Goal: Information Seeking & Learning: Learn about a topic

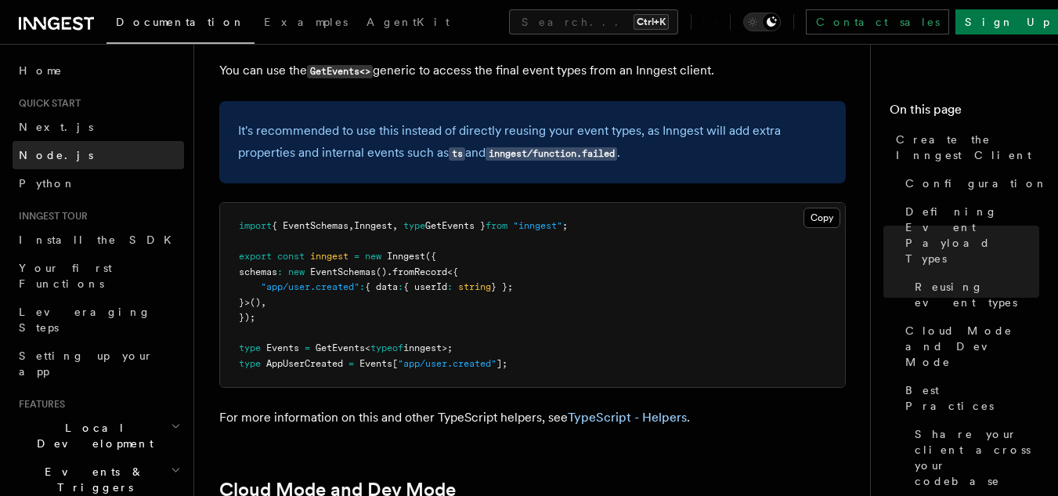
click at [65, 158] on link "Node.js" at bounding box center [99, 155] width 172 height 28
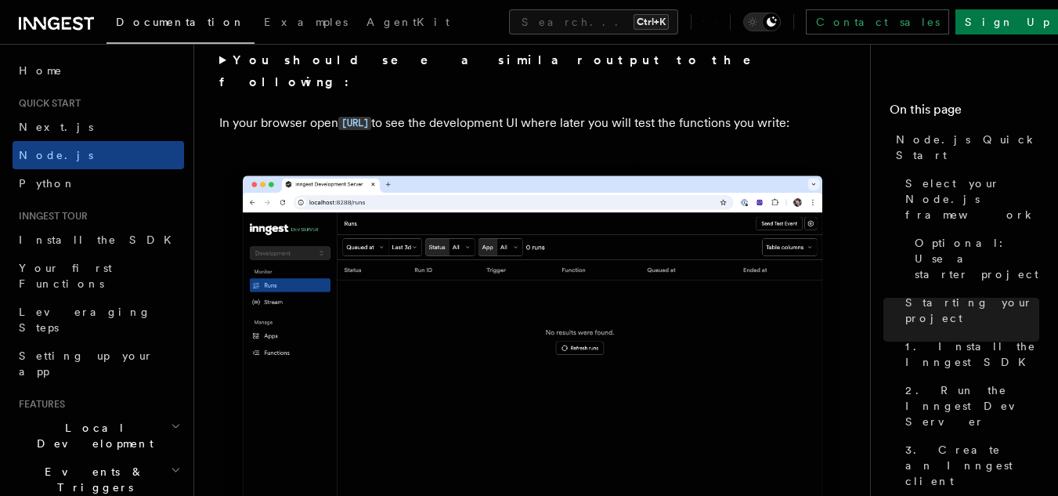
scroll to position [1378, 0]
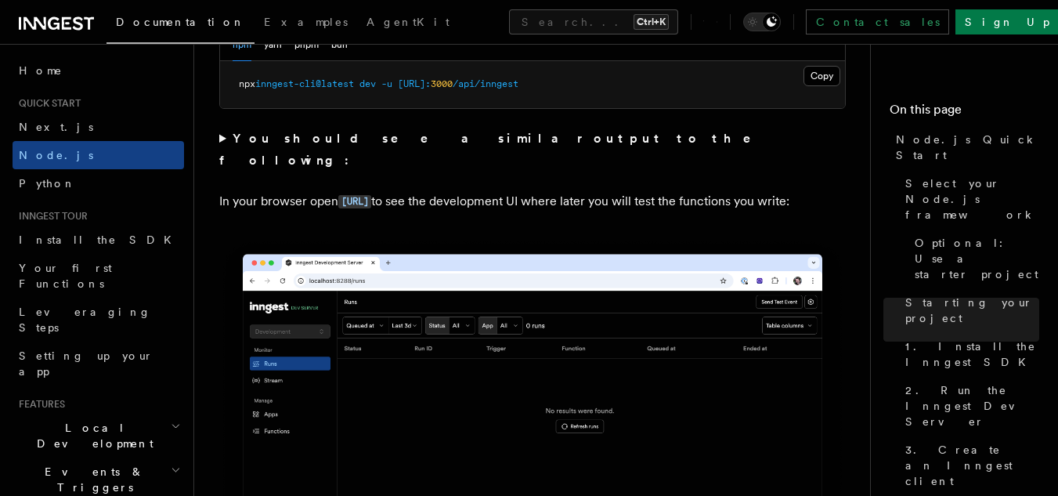
click at [223, 141] on summary "You should see a similar output to the following:" at bounding box center [532, 150] width 627 height 44
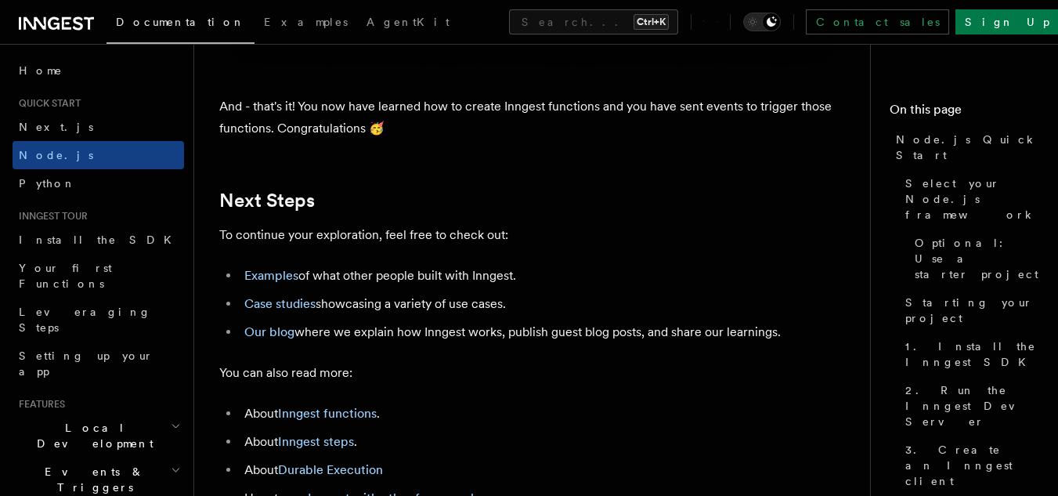
scroll to position [10385, 0]
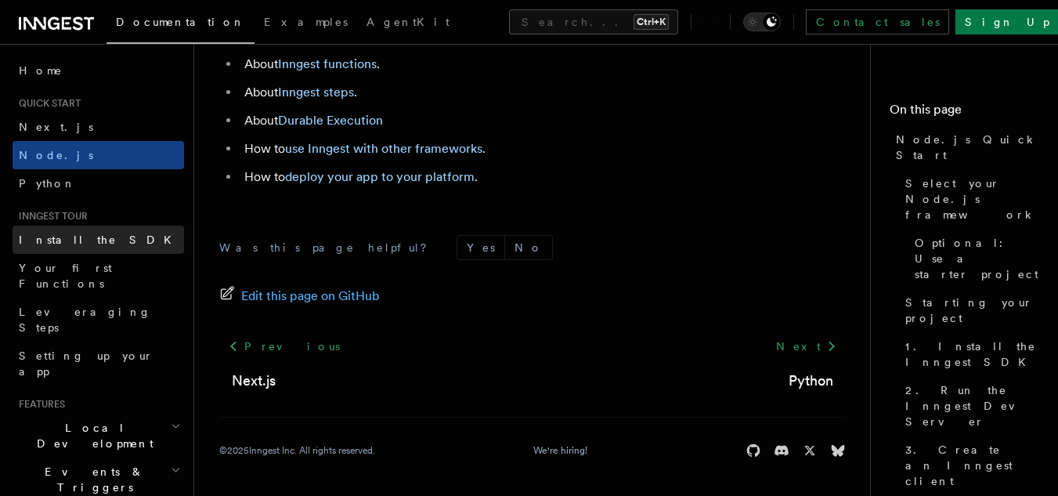
click at [69, 236] on span "Install the SDK" at bounding box center [100, 239] width 162 height 13
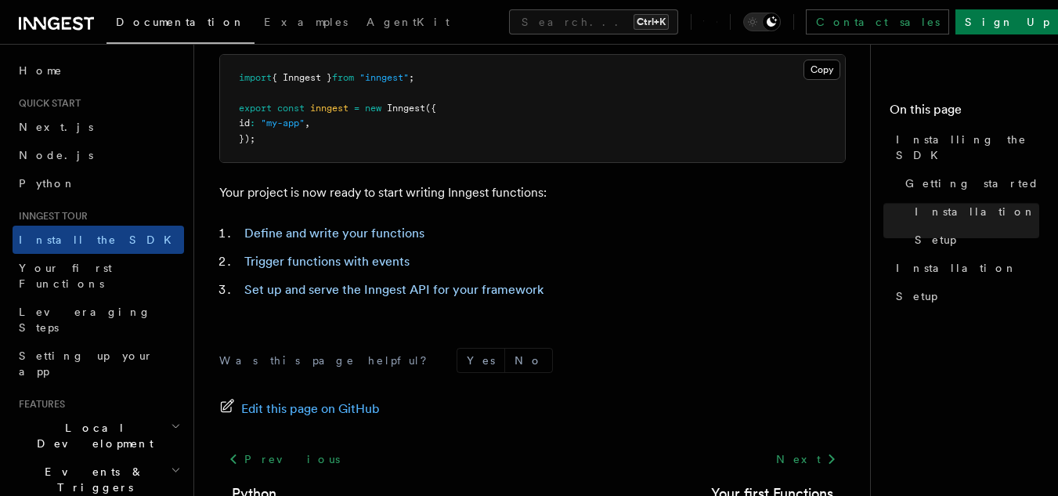
scroll to position [705, 0]
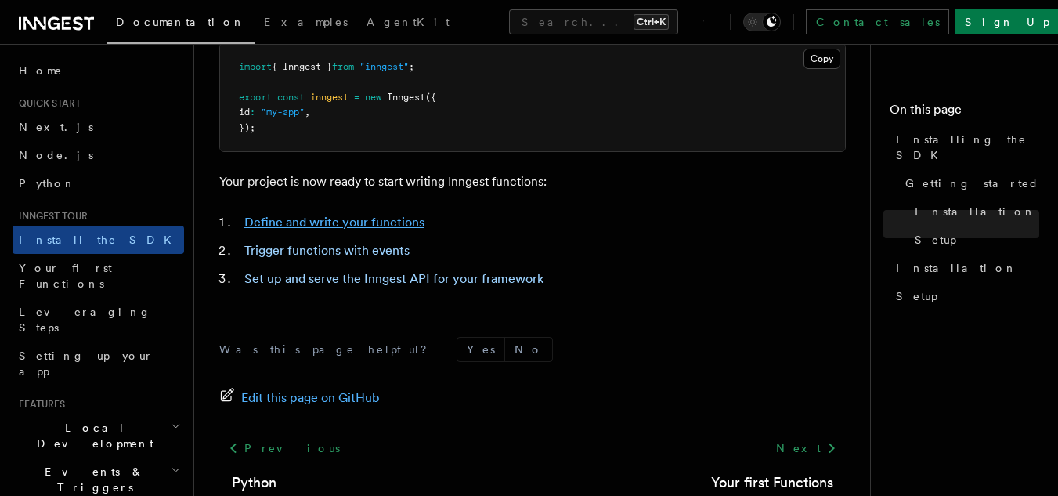
click at [383, 226] on link "Define and write your functions" at bounding box center [334, 222] width 180 height 15
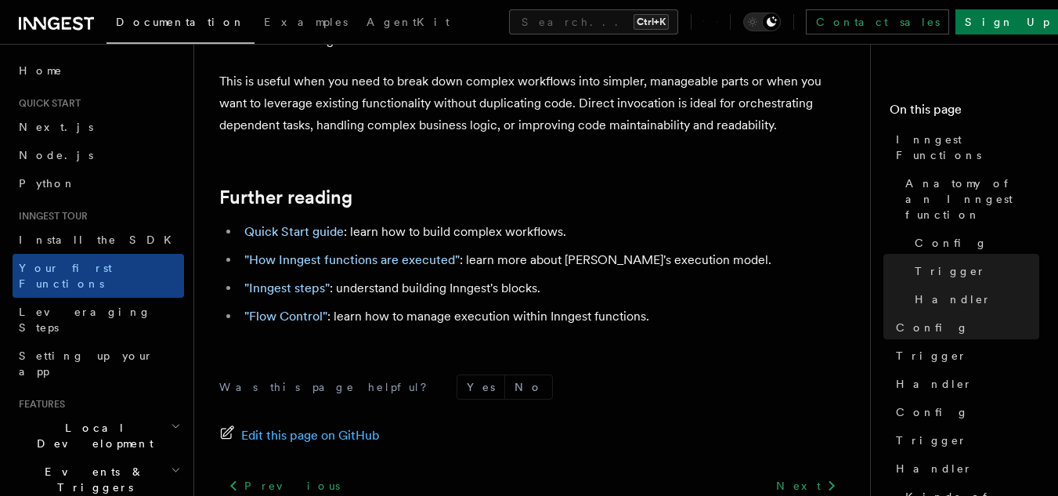
scroll to position [3342, 0]
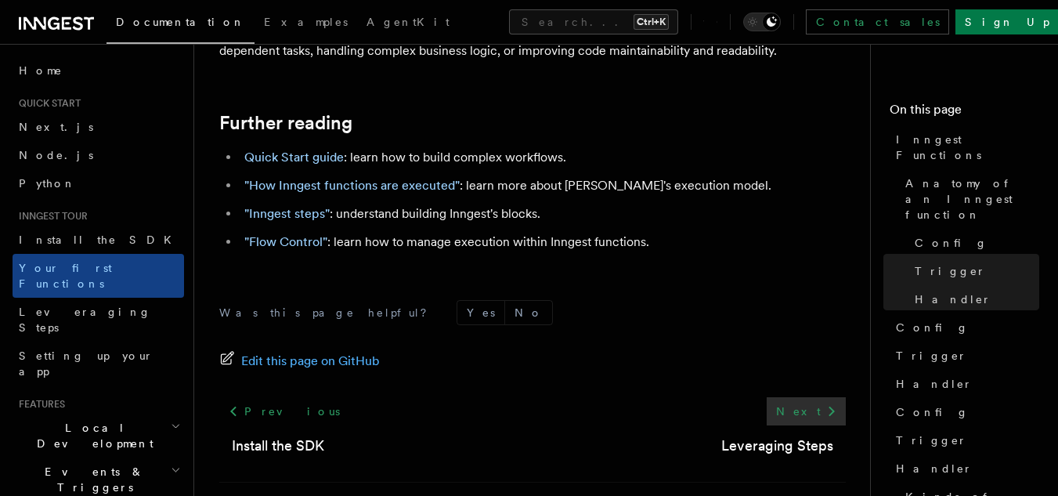
click at [798, 397] on link "Next" at bounding box center [806, 411] width 79 height 28
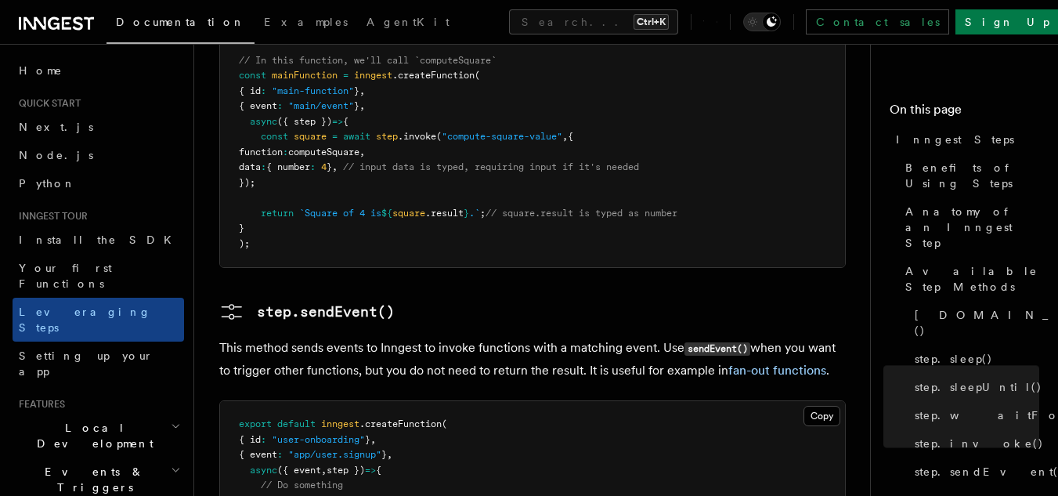
scroll to position [3636, 0]
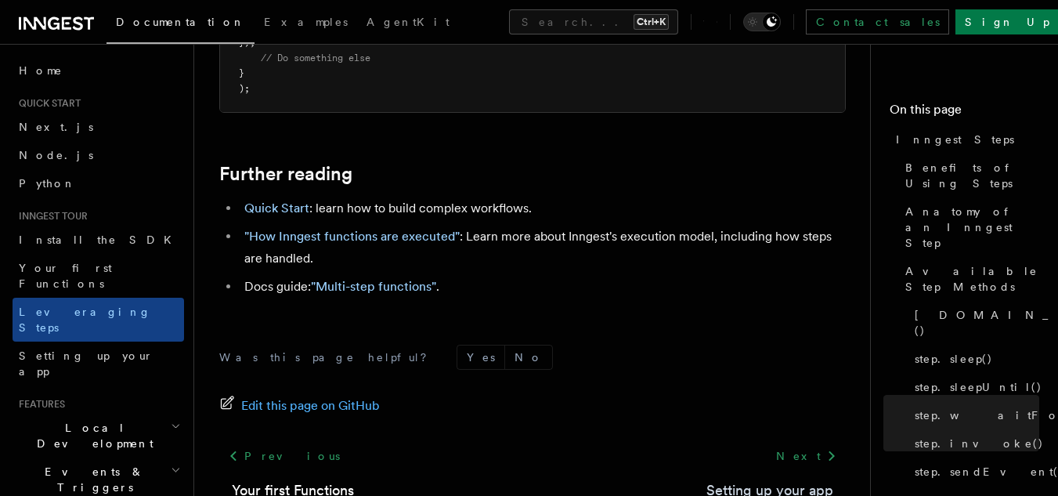
click at [770, 479] on link "Setting up your app" at bounding box center [769, 490] width 127 height 22
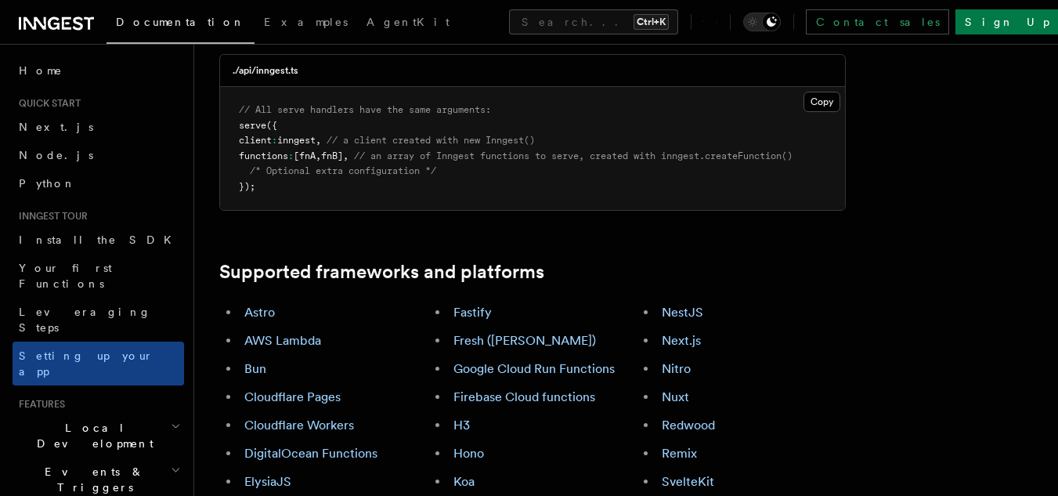
scroll to position [861, 0]
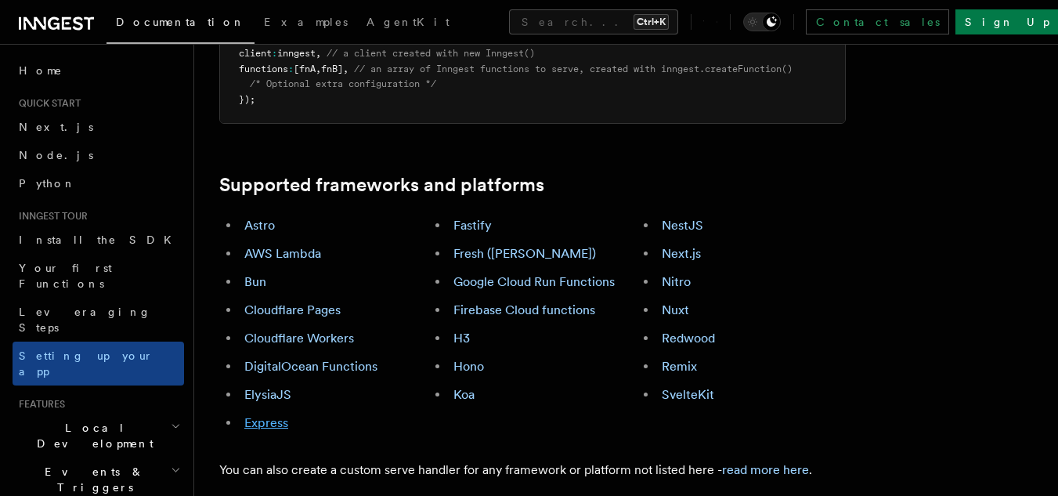
click at [276, 415] on link "Express" at bounding box center [266, 422] width 44 height 15
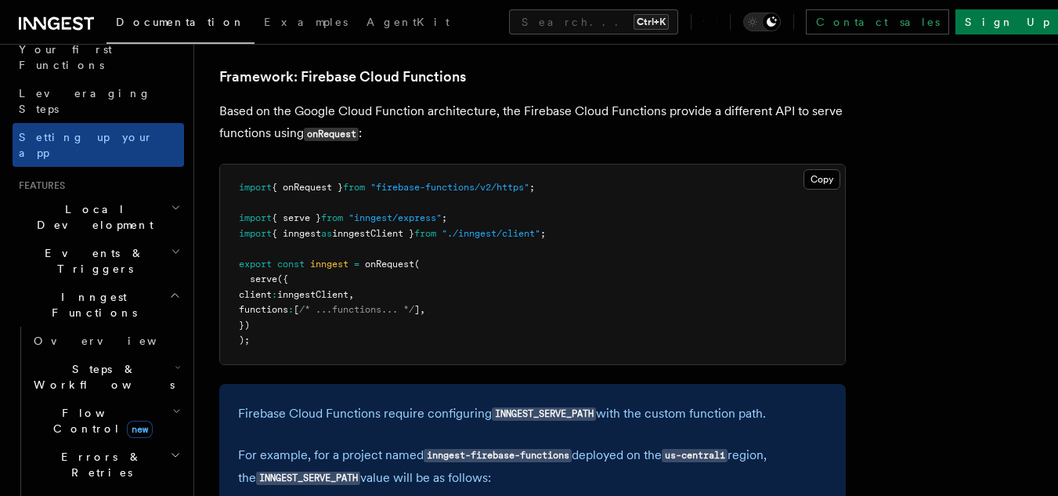
scroll to position [235, 0]
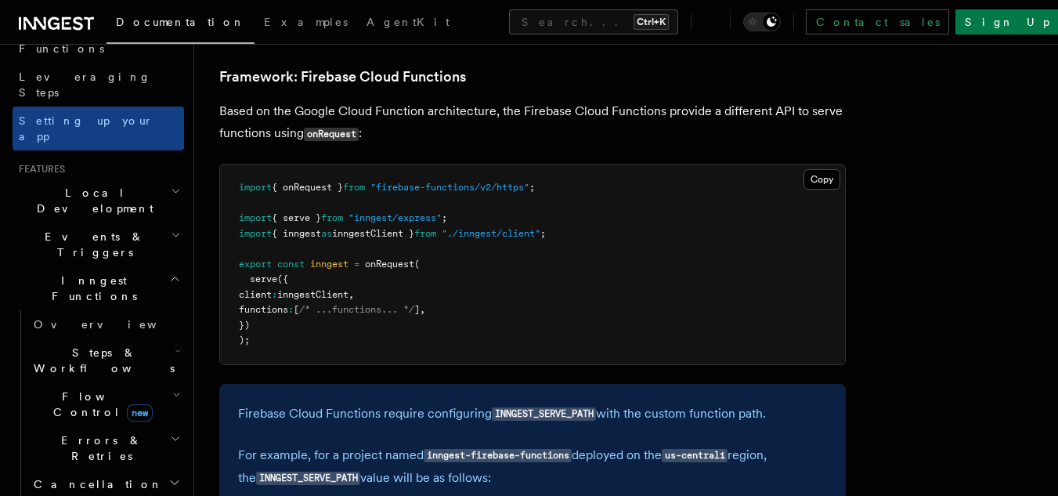
click at [64, 185] on span "Local Development" at bounding box center [92, 200] width 158 height 31
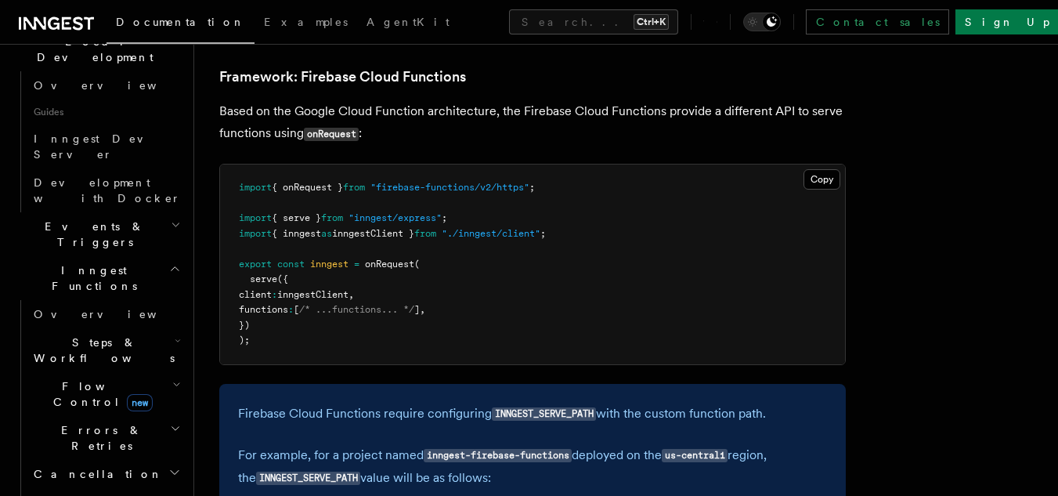
scroll to position [392, 0]
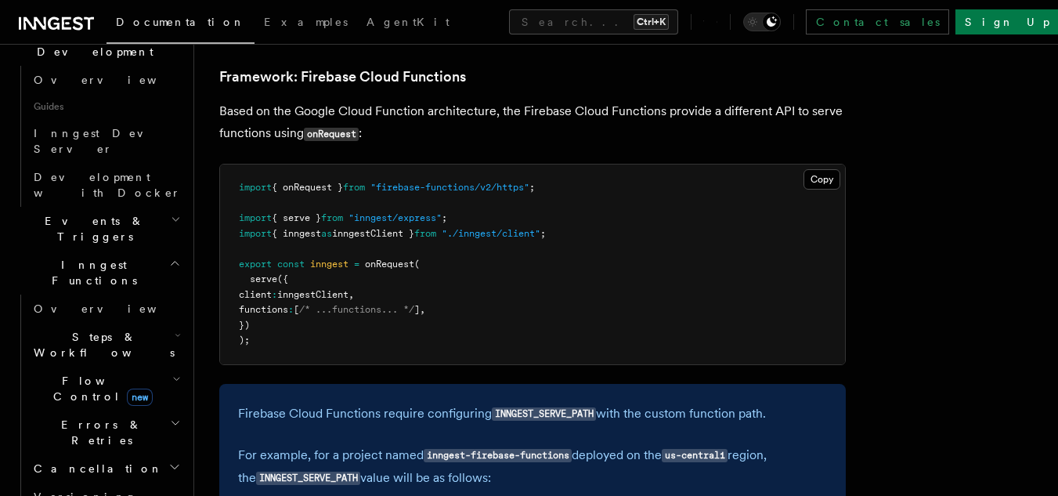
click at [60, 213] on span "Events & Triggers" at bounding box center [92, 228] width 158 height 31
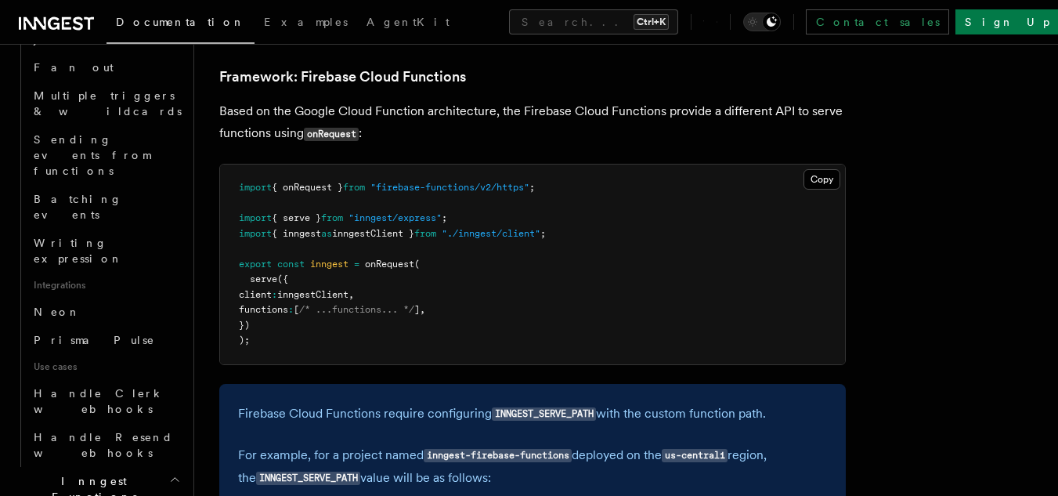
scroll to position [1018, 0]
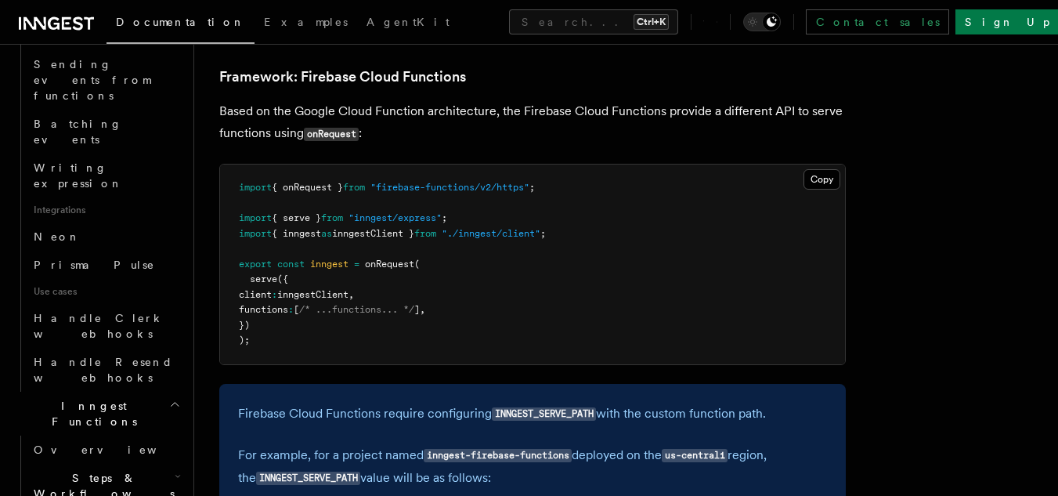
click at [56, 398] on span "Inngest Functions" at bounding box center [91, 413] width 157 height 31
click at [55, 398] on span "Inngest Functions" at bounding box center [91, 413] width 157 height 31
click at [61, 443] on span "Overview" at bounding box center [114, 449] width 161 height 13
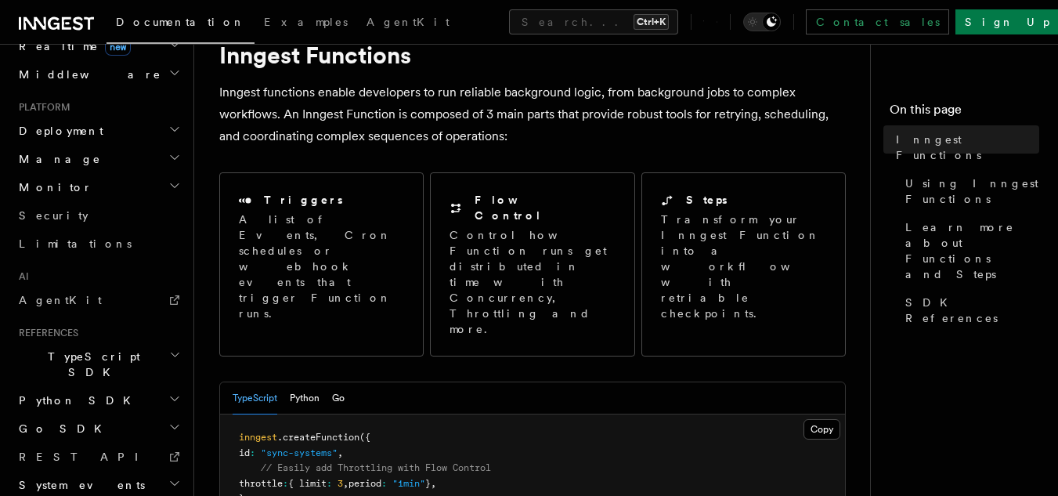
scroll to position [157, 0]
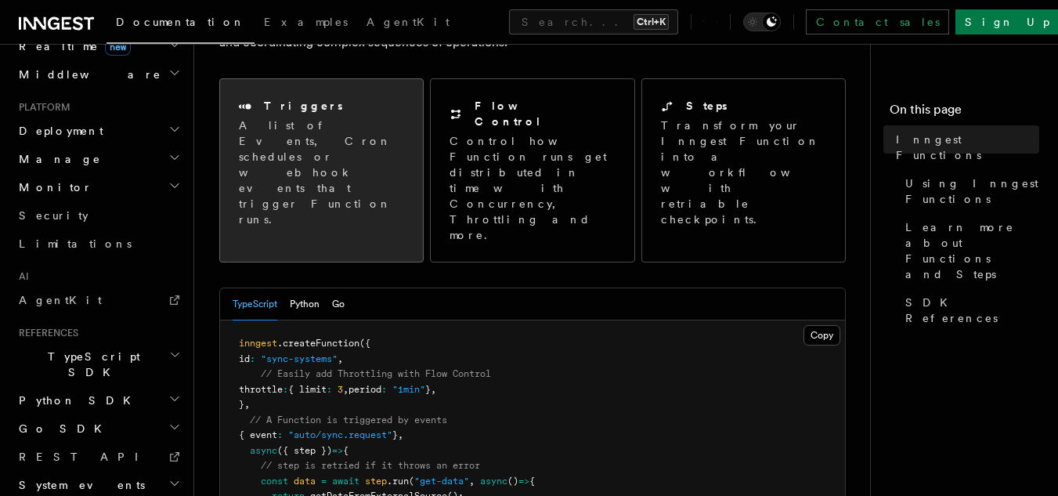
click at [312, 151] on p "A list of Events, Cron schedules or webhook events that trigger Function runs." at bounding box center [321, 172] width 165 height 110
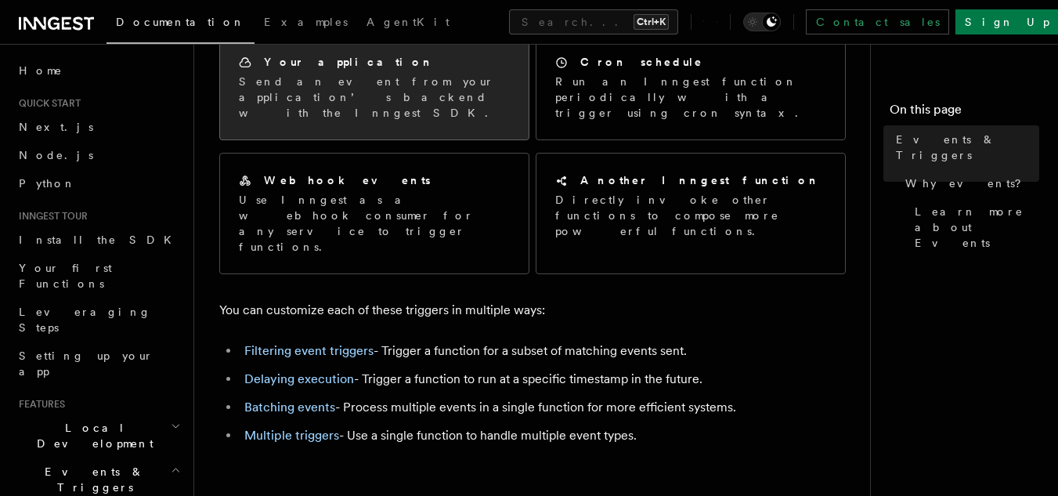
scroll to position [78, 0]
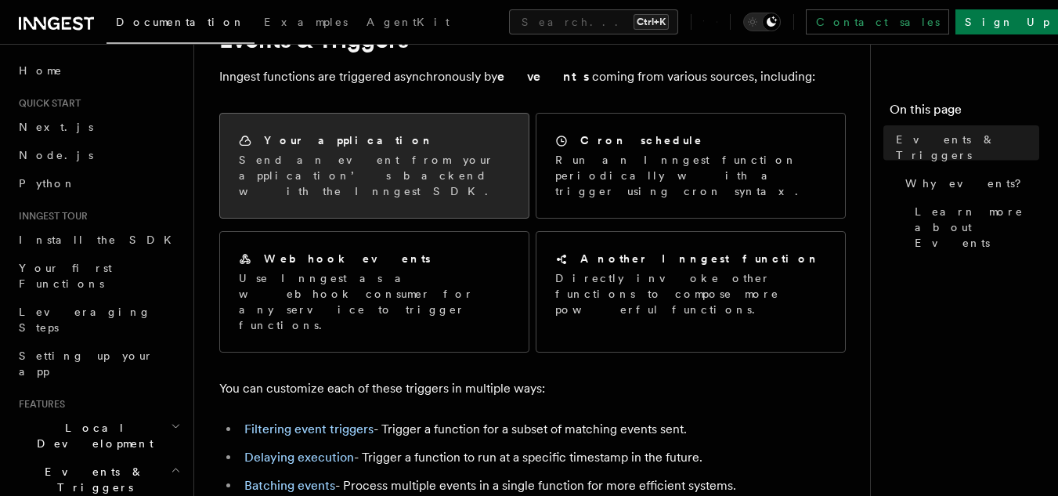
click at [370, 172] on p "Send an event from your application’s backend with the Inngest SDK." at bounding box center [374, 175] width 271 height 47
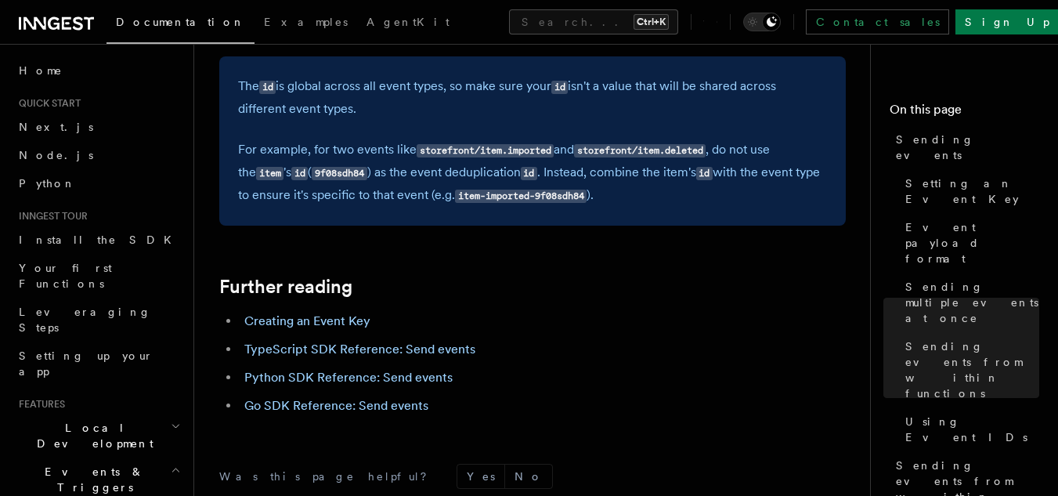
scroll to position [4693, 0]
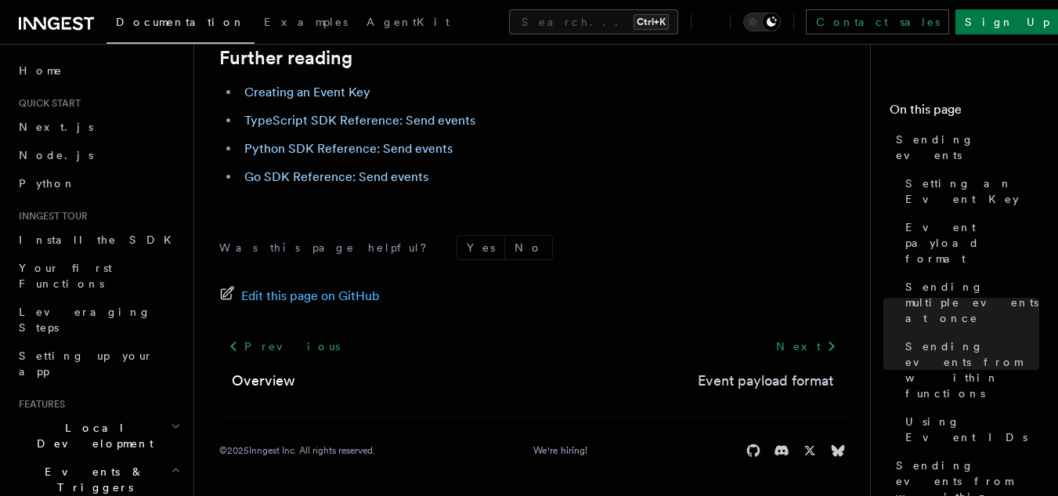
click at [765, 380] on link "Event payload format" at bounding box center [765, 381] width 135 height 22
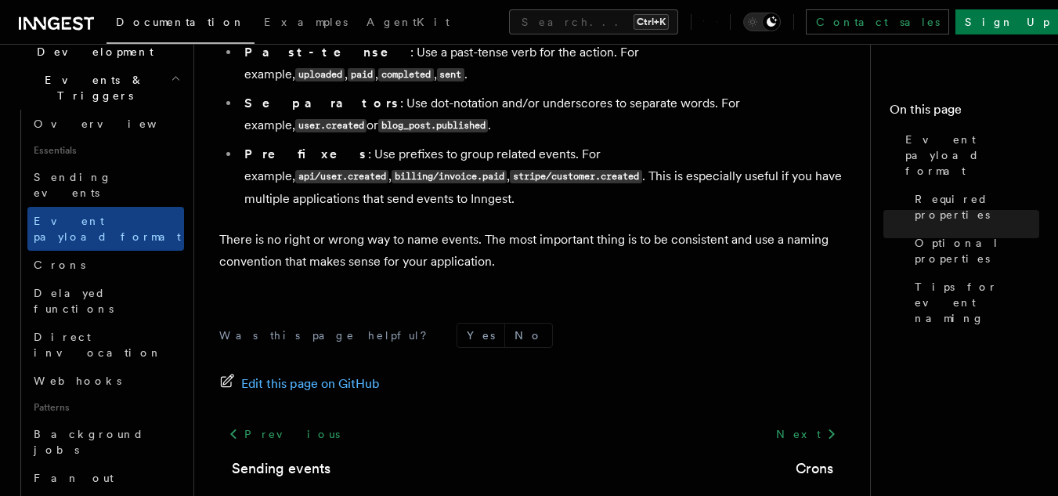
scroll to position [1258, 0]
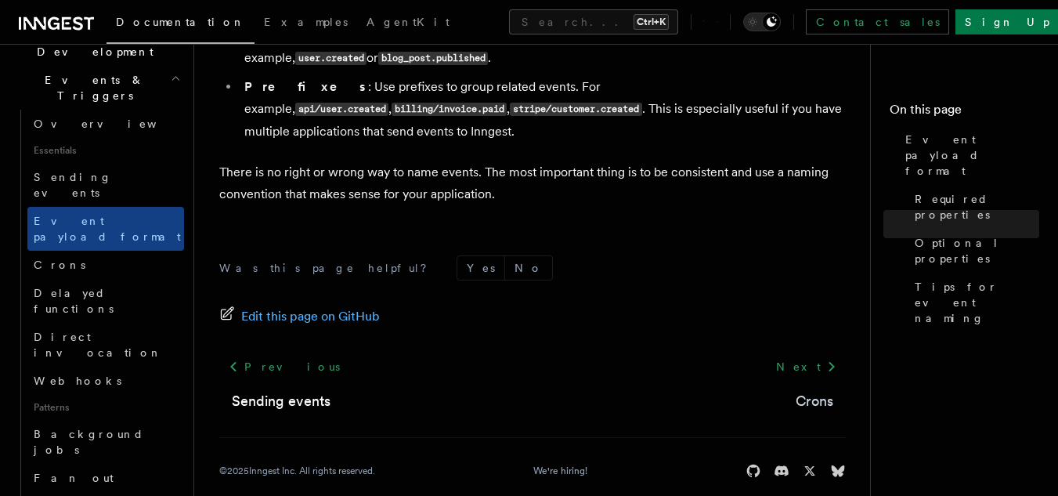
click at [804, 390] on link "Crons" at bounding box center [815, 401] width 38 height 22
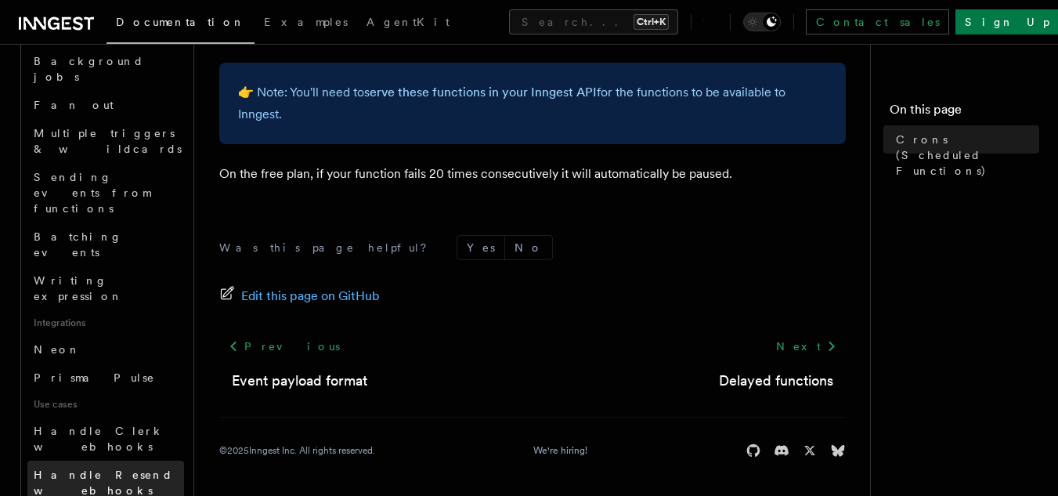
scroll to position [783, 0]
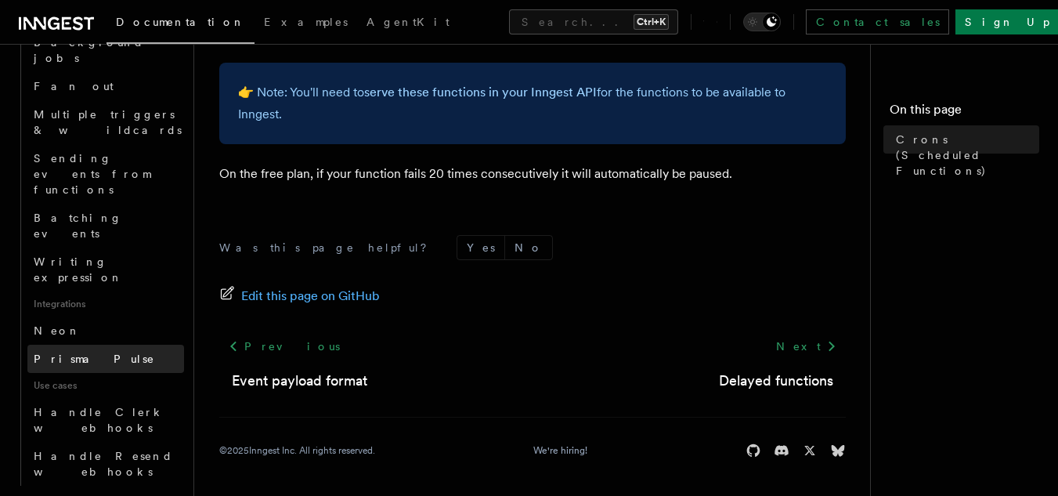
click at [61, 345] on link "Prisma Pulse" at bounding box center [105, 359] width 157 height 28
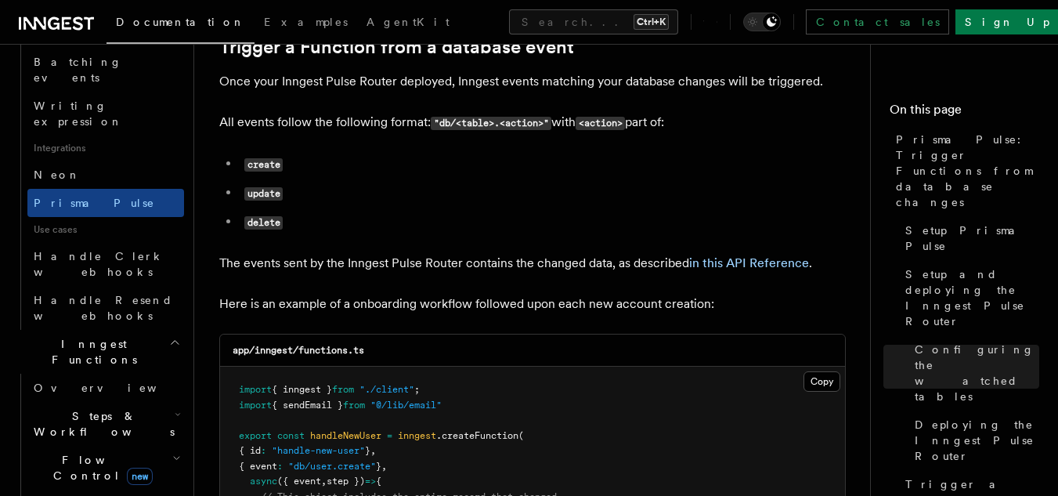
scroll to position [940, 0]
click at [67, 373] on link "Overview" at bounding box center [105, 387] width 157 height 28
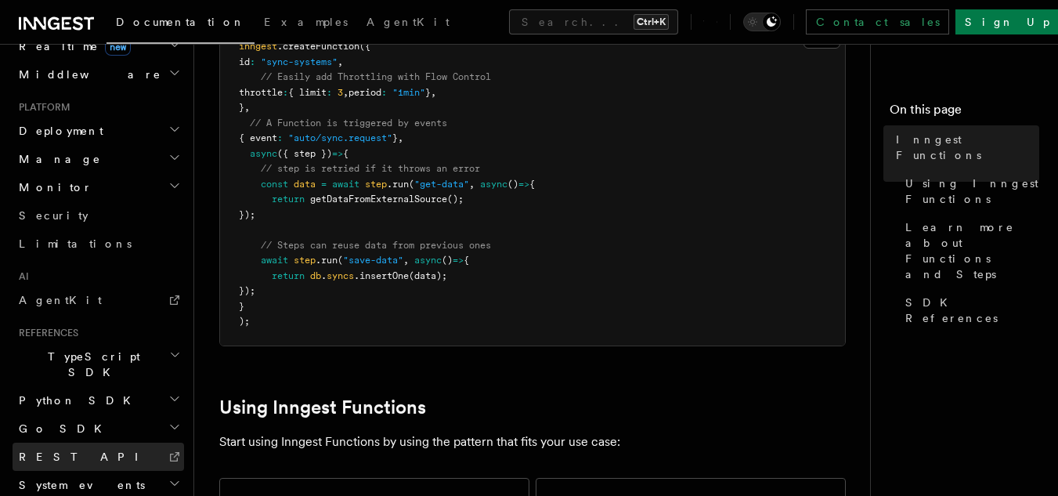
scroll to position [627, 0]
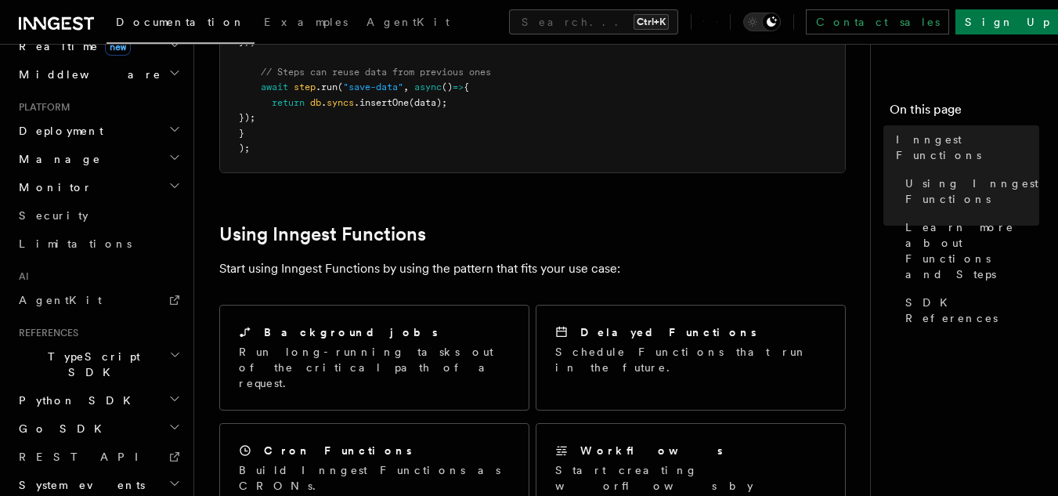
click at [55, 348] on span "TypeScript SDK" at bounding box center [91, 363] width 157 height 31
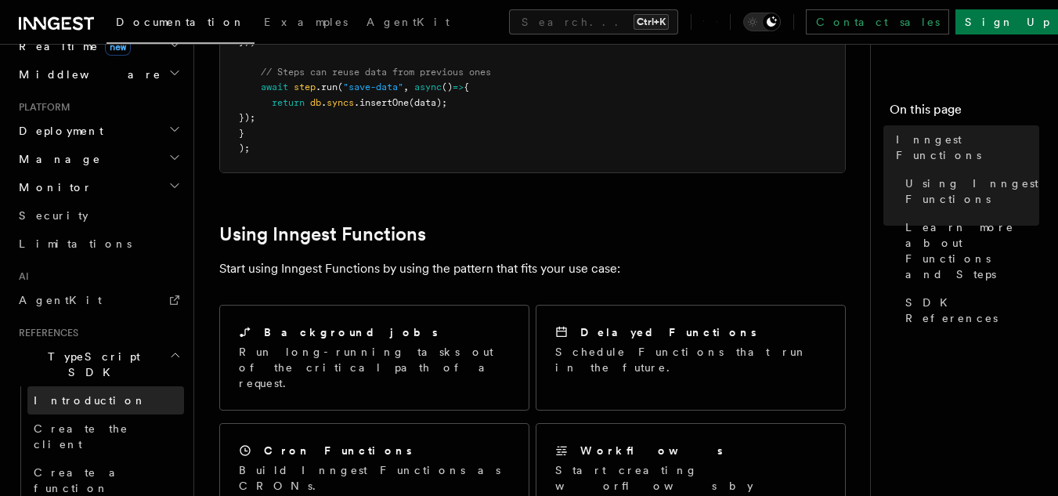
click at [56, 394] on span "Introduction" at bounding box center [90, 400] width 113 height 13
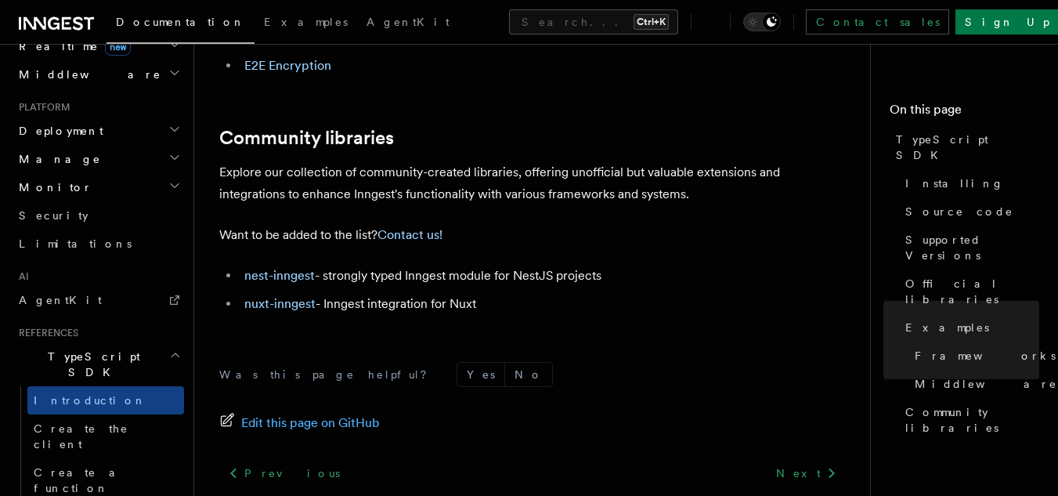
scroll to position [1215, 0]
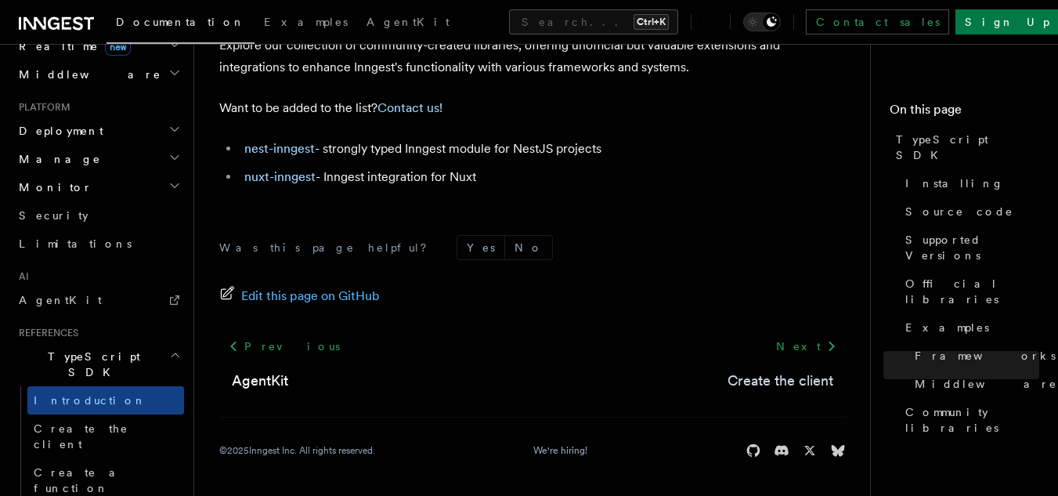
click at [803, 386] on link "Create the client" at bounding box center [781, 381] width 106 height 22
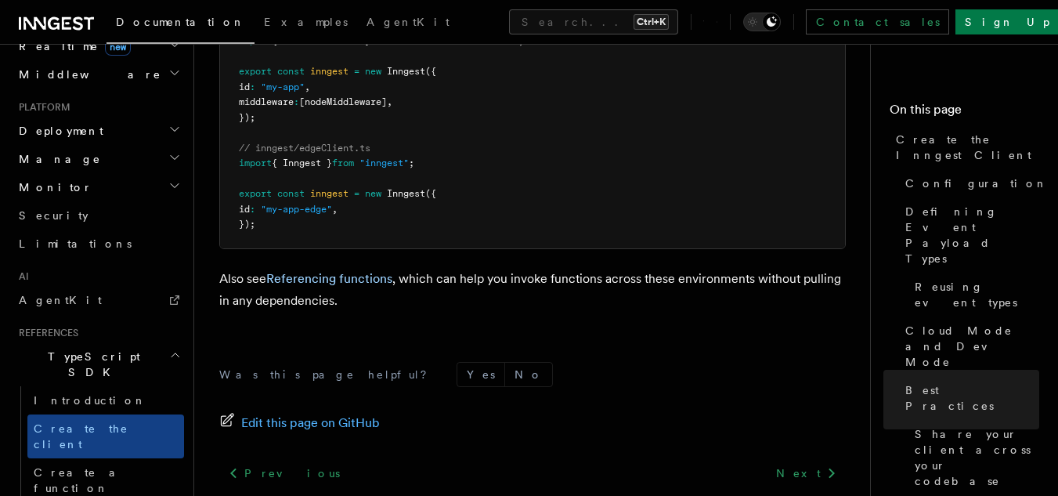
scroll to position [3848, 0]
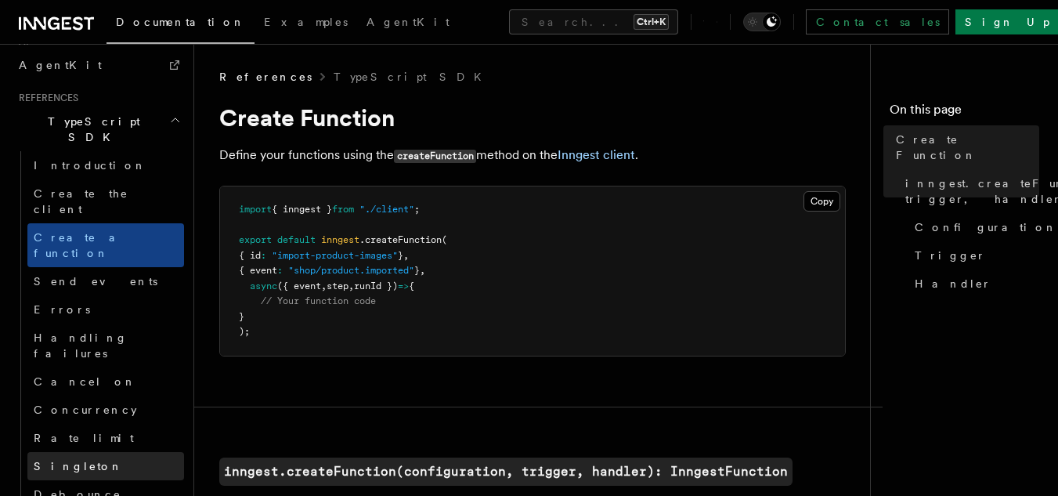
scroll to position [1071, 0]
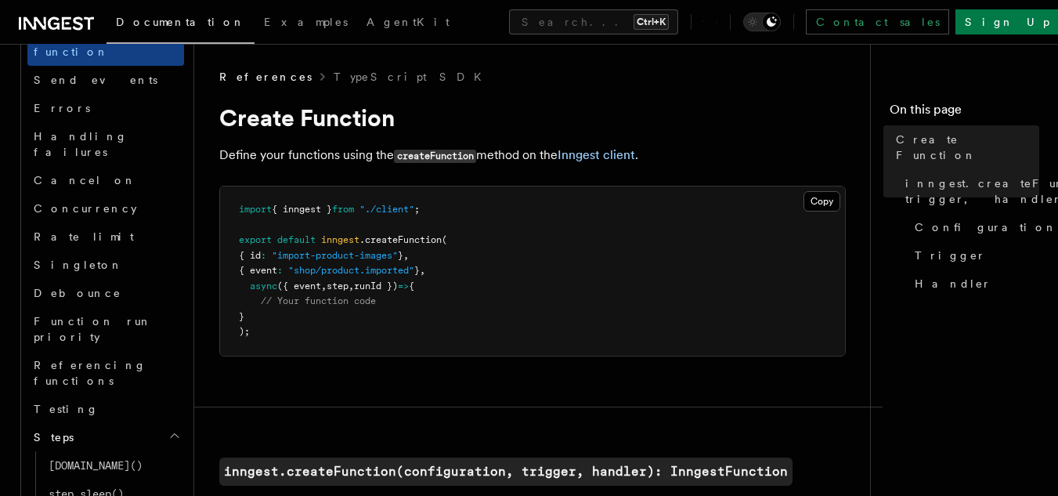
scroll to position [1227, 0]
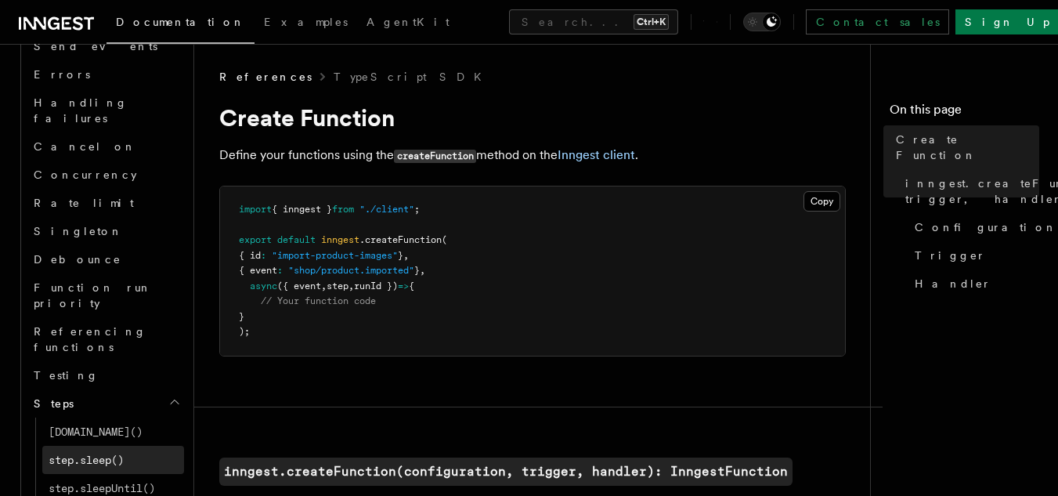
click at [81, 453] on span "step.sleep()" at bounding box center [86, 459] width 75 height 13
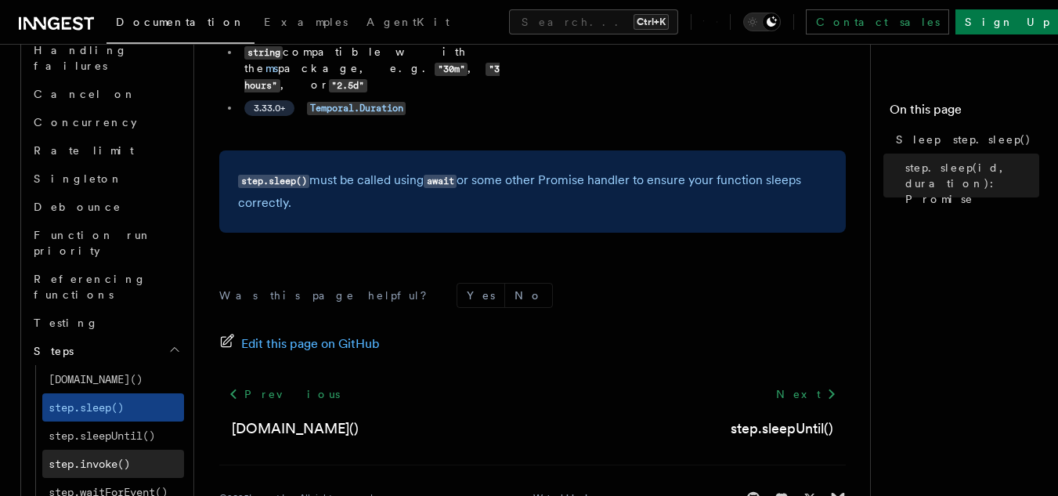
scroll to position [1305, 0]
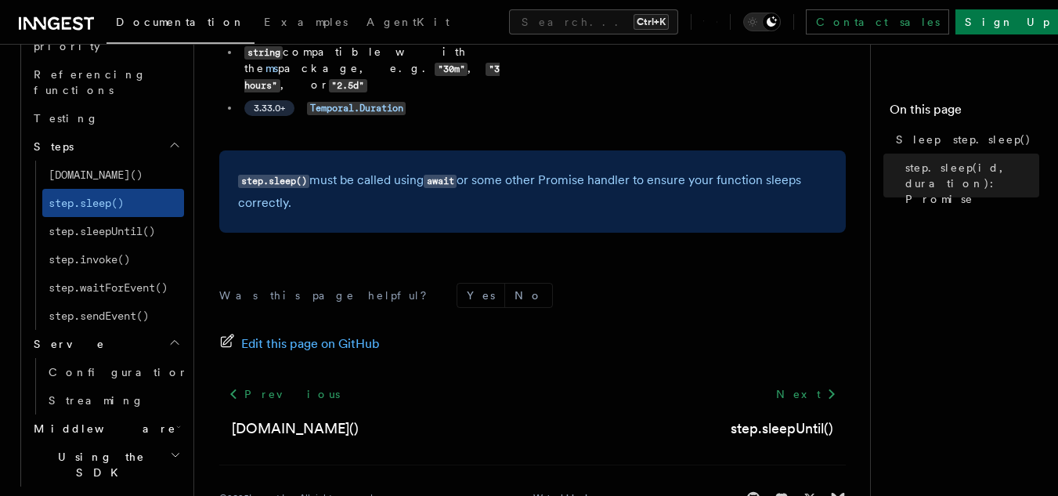
scroll to position [1490, 0]
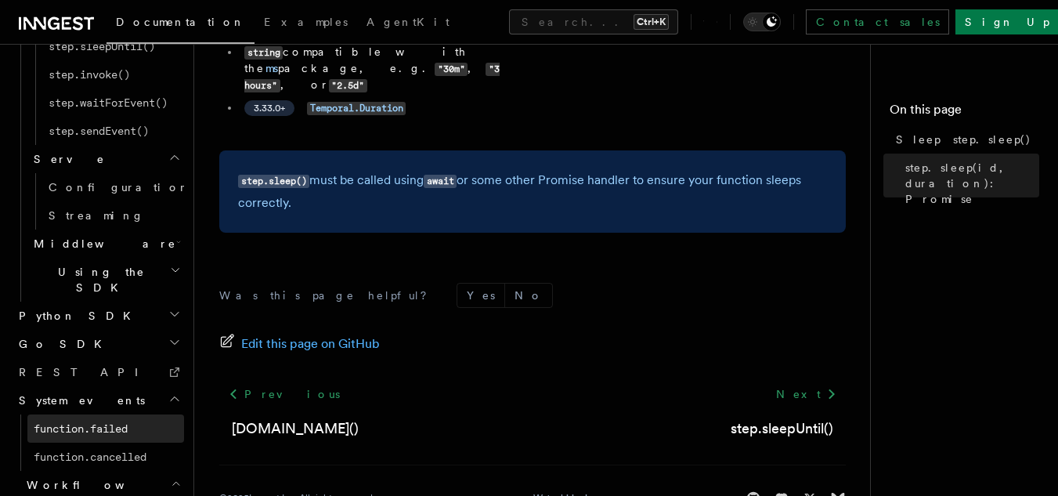
scroll to position [1688, 0]
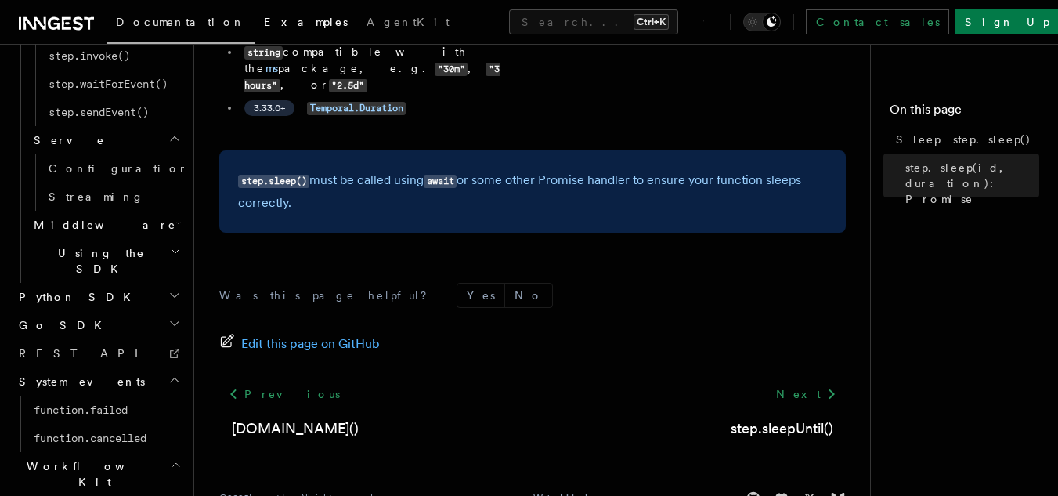
click at [255, 31] on link "Examples" at bounding box center [306, 24] width 103 height 38
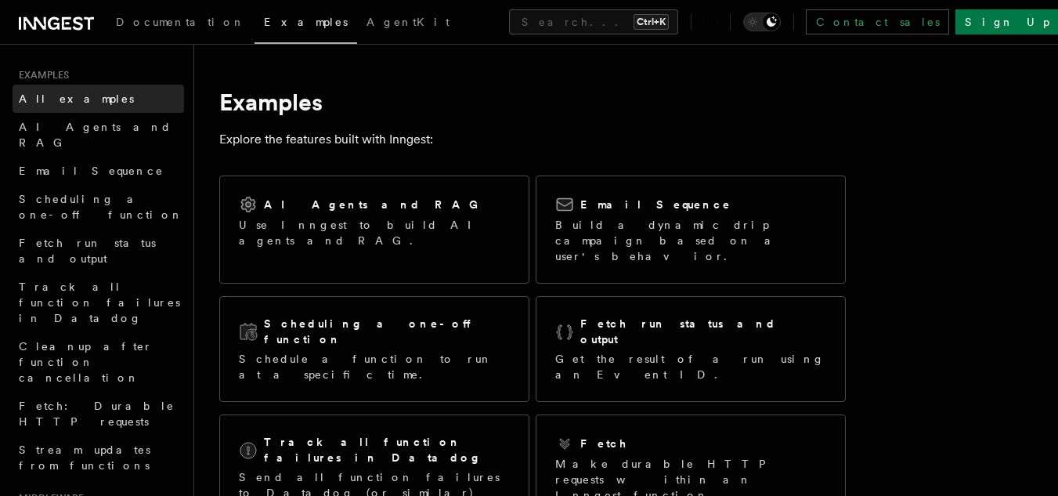
click at [59, 107] on link "All examples" at bounding box center [99, 99] width 172 height 28
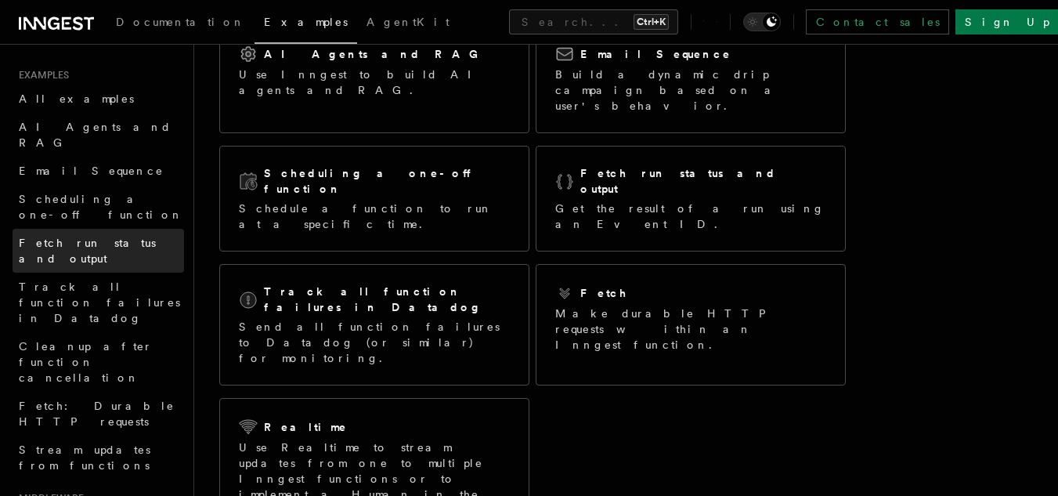
scroll to position [157, 0]
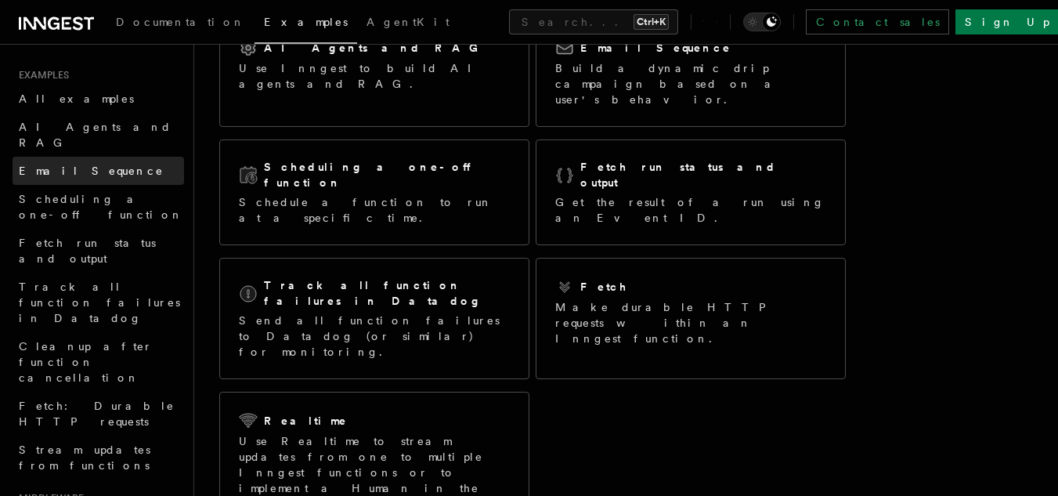
click at [55, 164] on span "Email Sequence" at bounding box center [91, 170] width 145 height 13
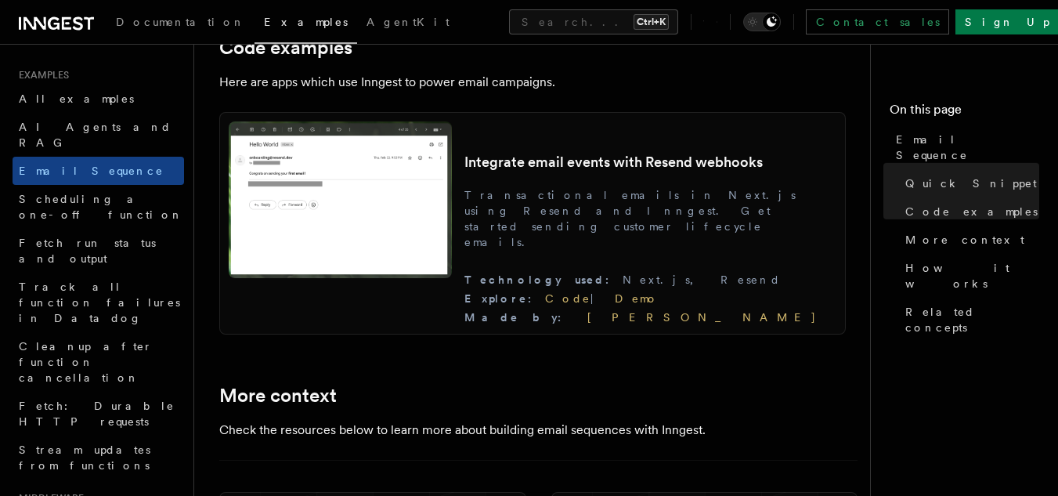
scroll to position [1488, 0]
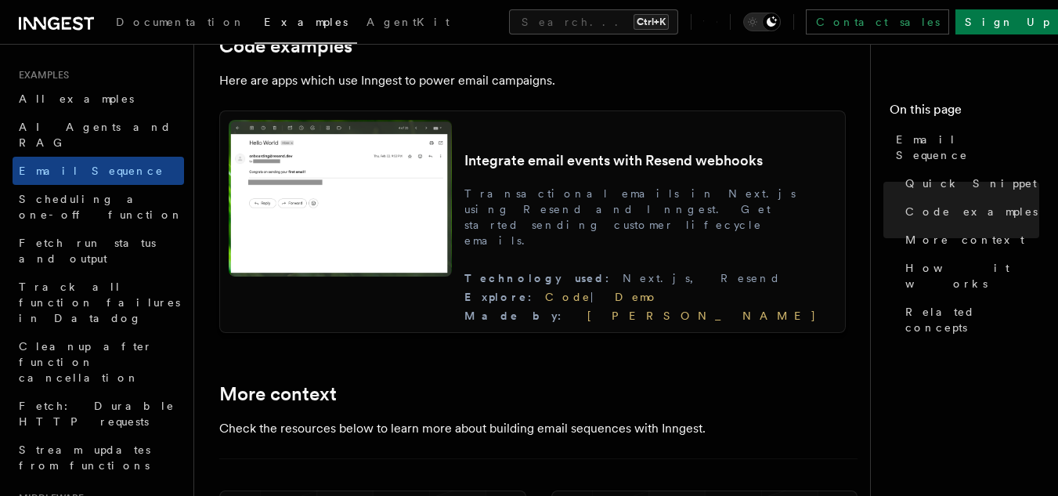
click at [452, 222] on img at bounding box center [340, 198] width 223 height 157
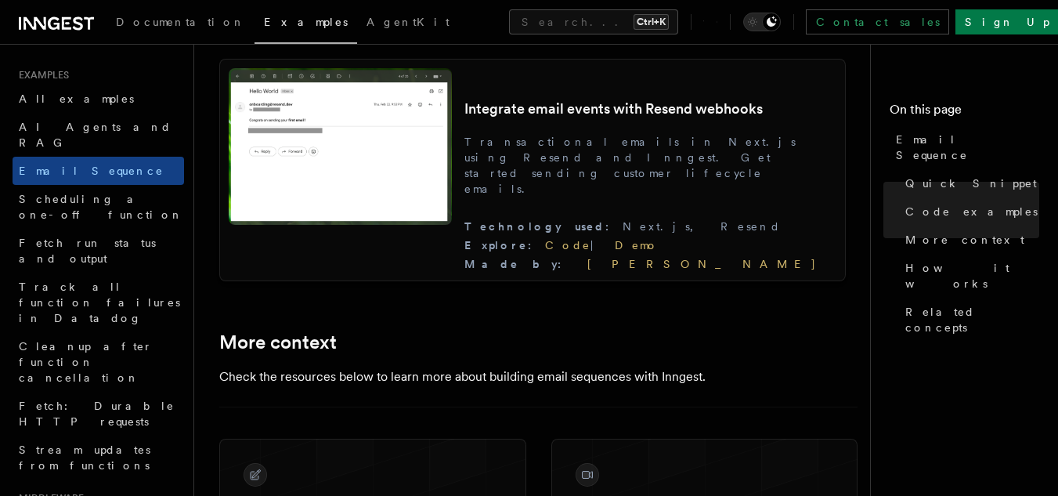
scroll to position [1723, 0]
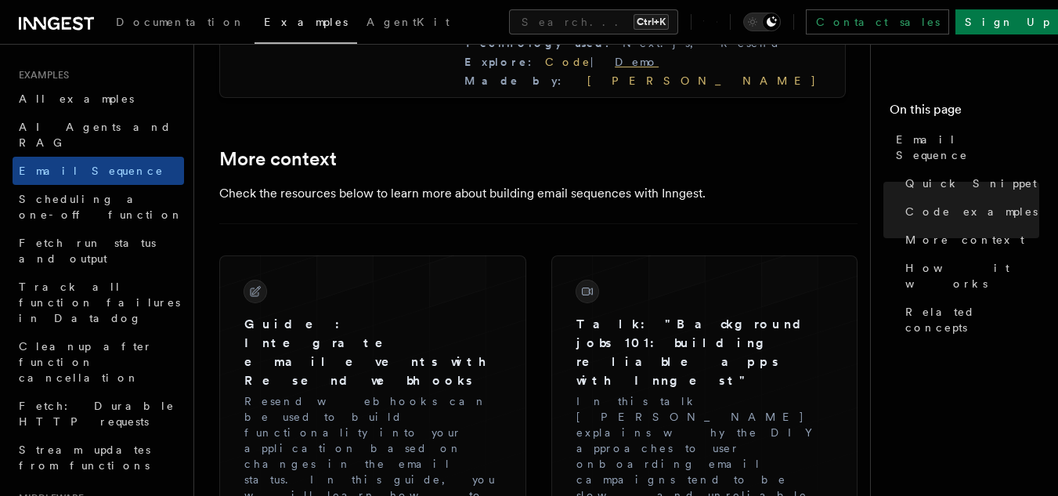
click at [659, 67] on link "Demo" at bounding box center [637, 62] width 44 height 13
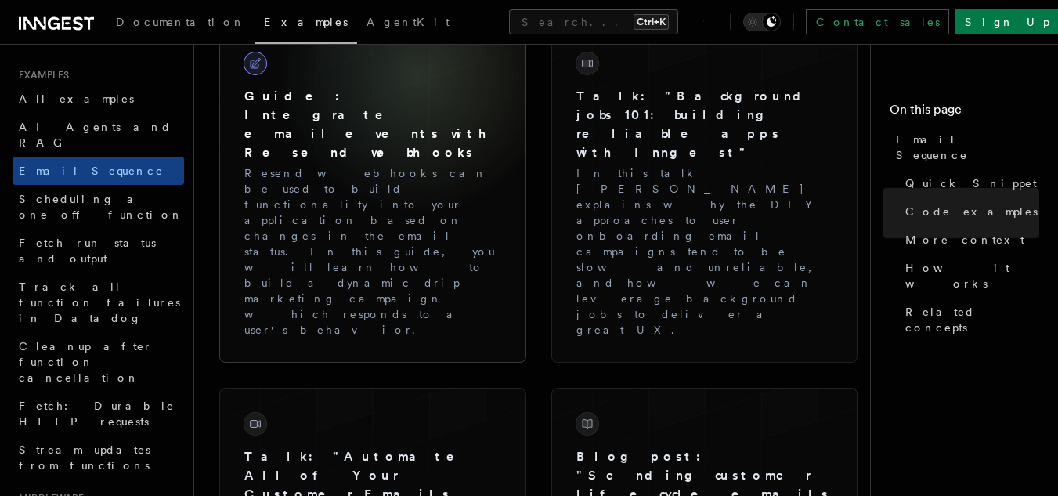
scroll to position [1958, 0]
